Goal: Transaction & Acquisition: Purchase product/service

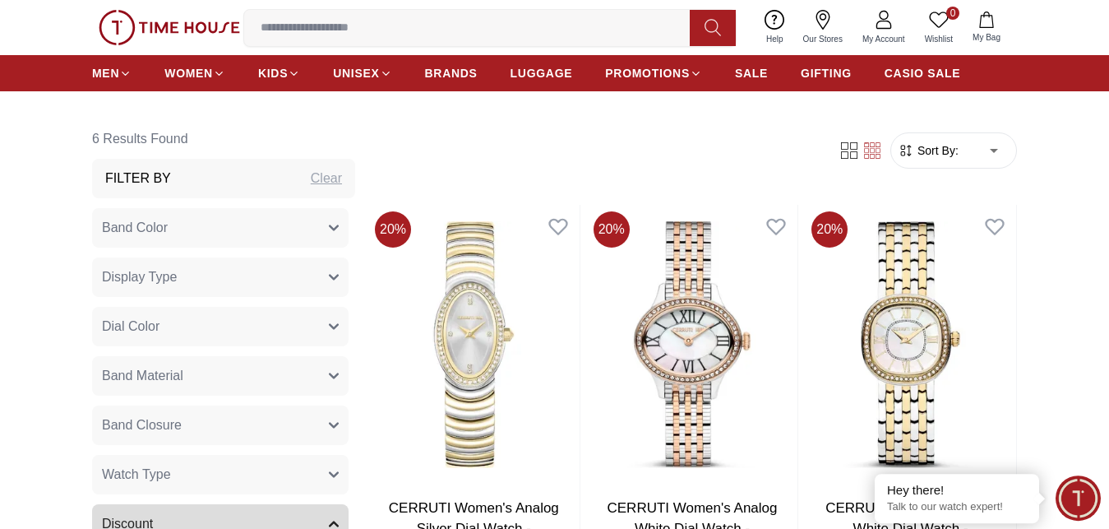
scroll to position [587, 0]
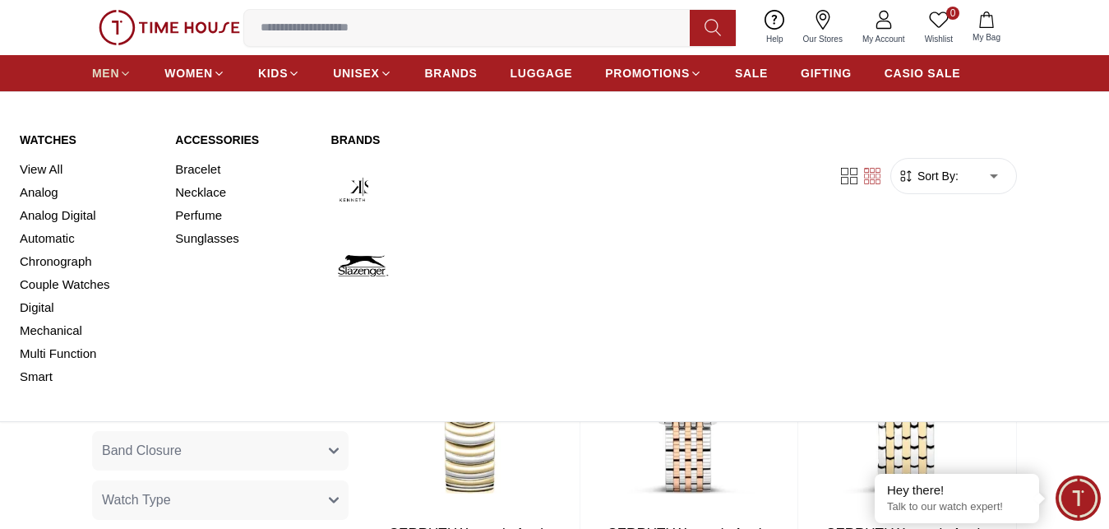
click at [107, 81] on span "MEN" at bounding box center [105, 73] width 27 height 16
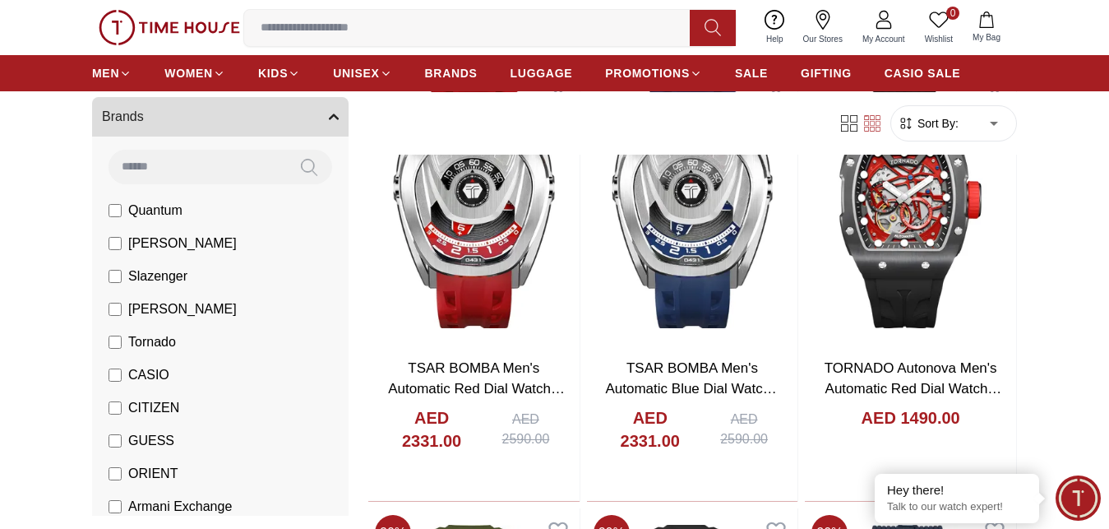
scroll to position [335, 0]
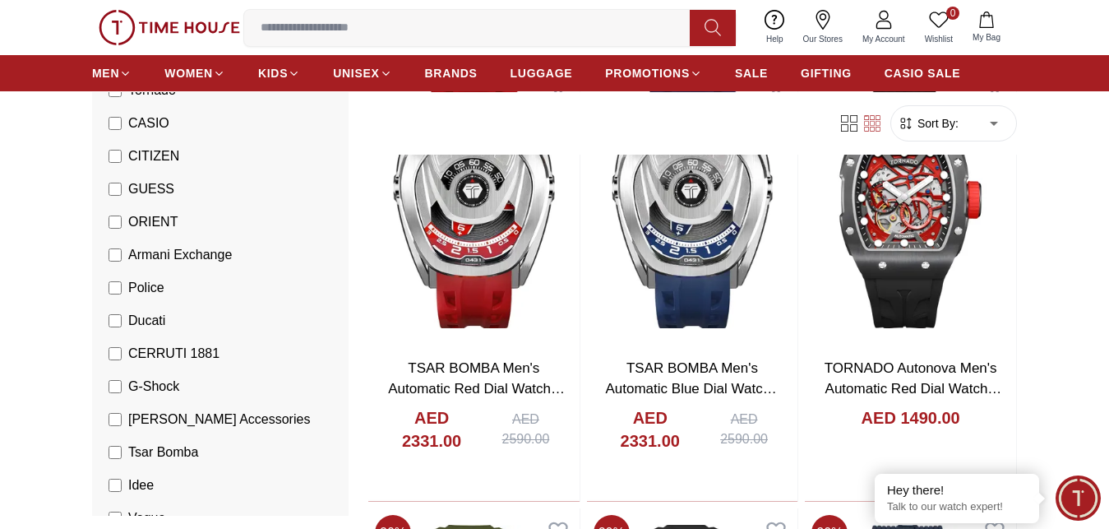
click at [161, 352] on span "CERRUTI 1881" at bounding box center [173, 354] width 91 height 20
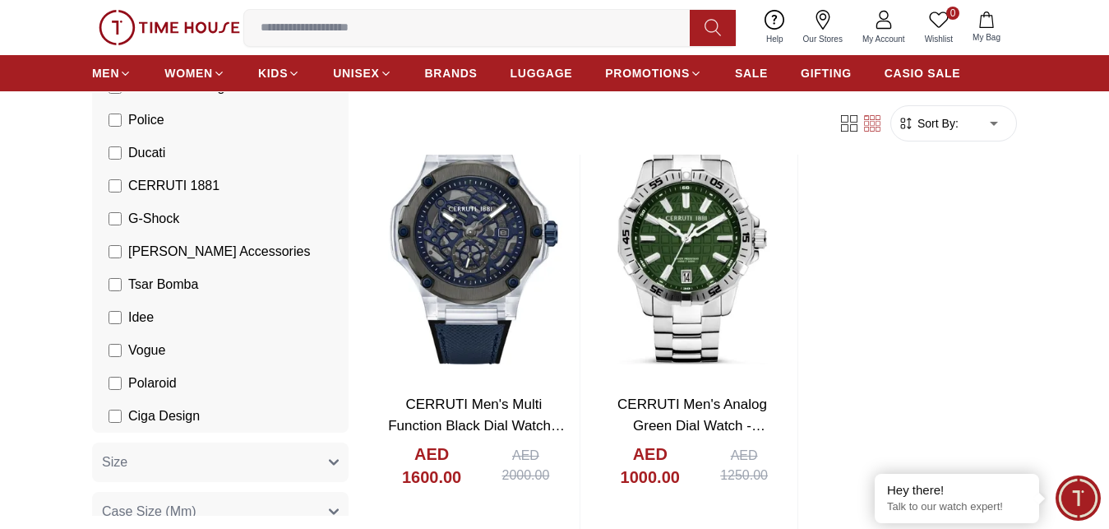
scroll to position [503, 0]
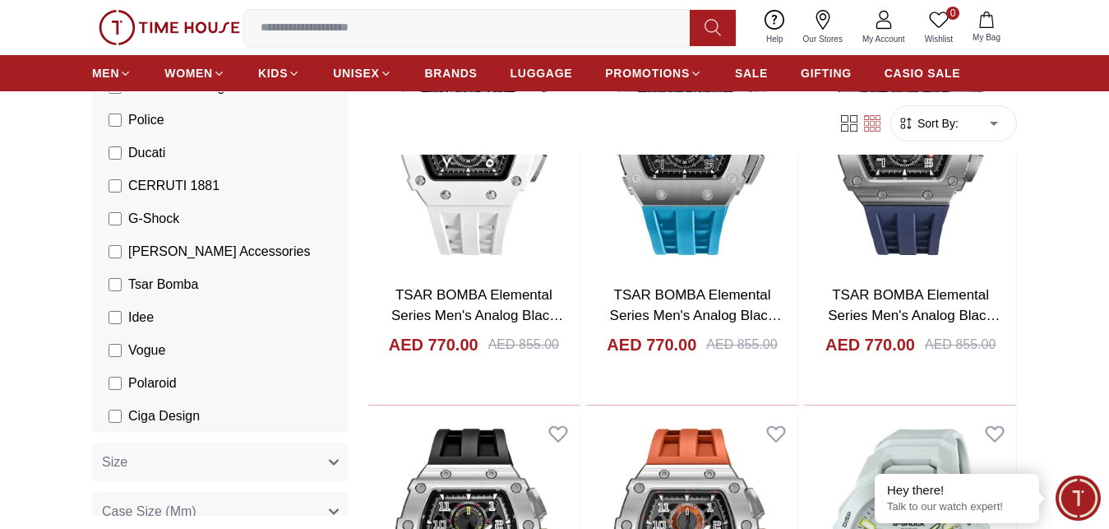
scroll to position [3446, 0]
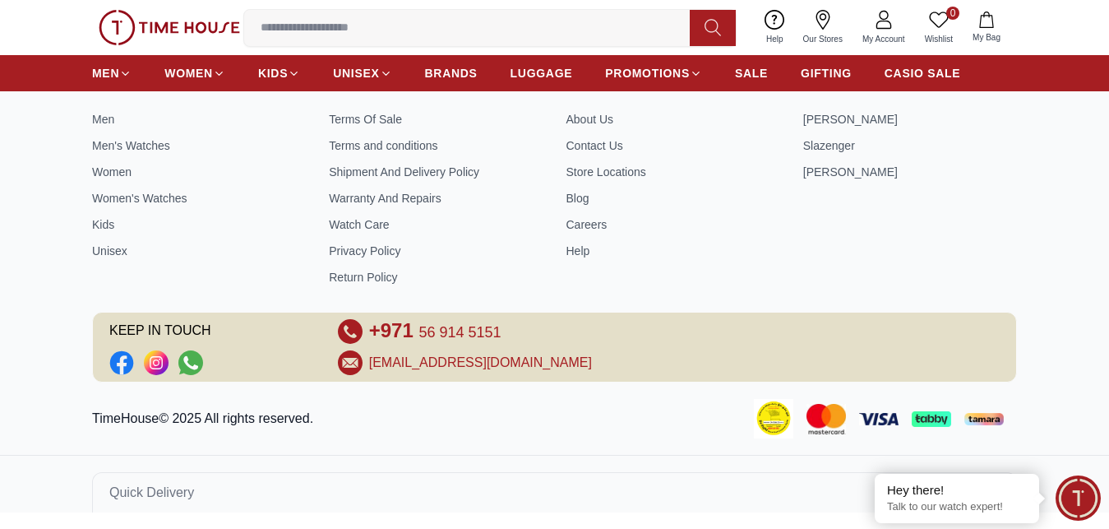
scroll to position [587, 0]
